Goal: Transaction & Acquisition: Purchase product/service

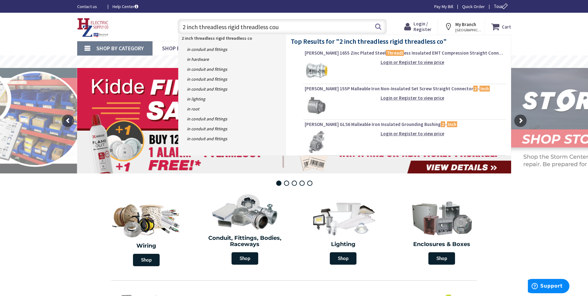
type input "2 inch threadless rigid threadless coup"
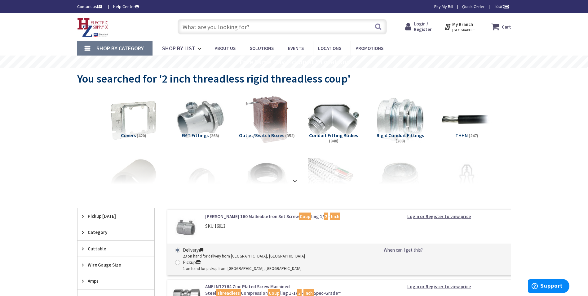
click at [454, 30] on span "[GEOGRAPHIC_DATA], [GEOGRAPHIC_DATA]" at bounding box center [465, 30] width 26 height 5
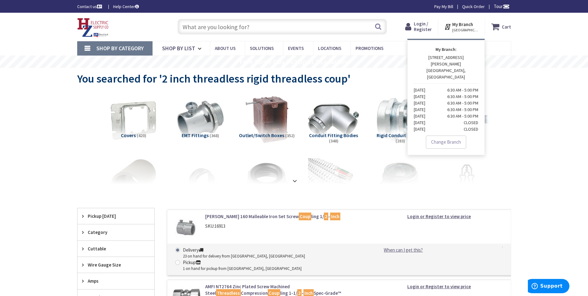
click at [442, 135] on link "Change Branch" at bounding box center [446, 141] width 40 height 13
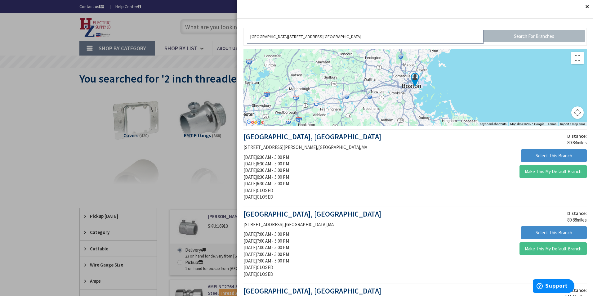
drag, startPoint x: 405, startPoint y: 40, endPoint x: 215, endPoint y: 46, distance: 189.8
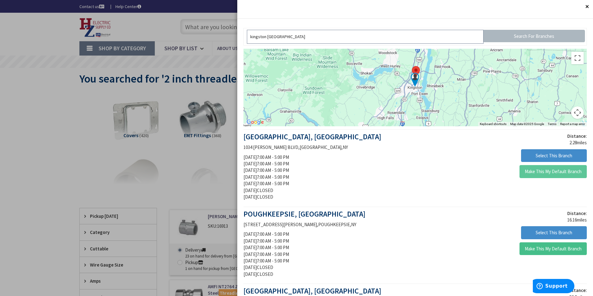
type input "kingston [GEOGRAPHIC_DATA]"
click at [559, 172] on button "Make This My Default Branch" at bounding box center [552, 171] width 67 height 13
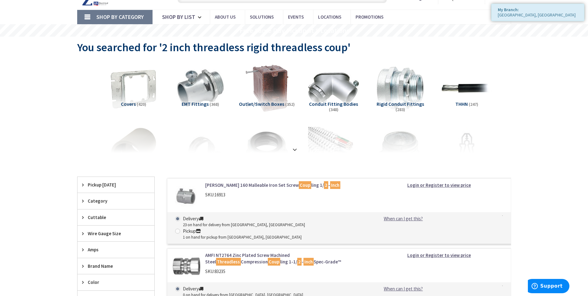
scroll to position [93, 0]
